Goal: Find specific page/section: Find specific page/section

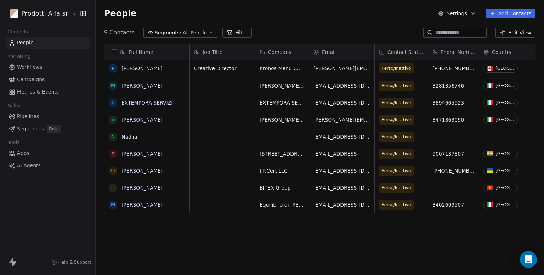
scroll to position [236, 443]
